Goal: Navigation & Orientation: Find specific page/section

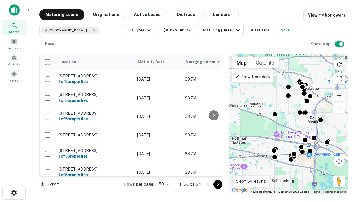
click at [339, 96] on button "Zoom in" at bounding box center [338, 95] width 11 height 11
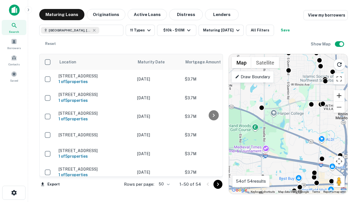
click at [339, 96] on button "Zoom in" at bounding box center [338, 95] width 11 height 11
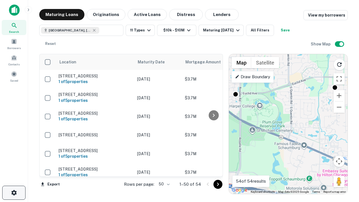
click at [14, 193] on icon "button" at bounding box center [14, 192] width 7 height 7
